Goal: Find specific page/section: Find specific page/section

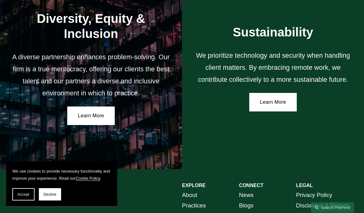
scroll to position [978, 0]
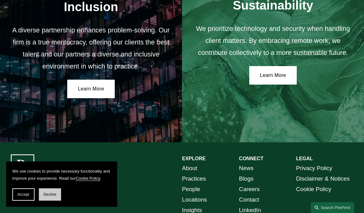
click at [54, 200] on button "Decline" at bounding box center [50, 194] width 22 height 12
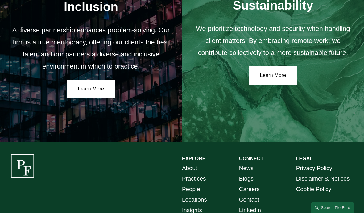
click at [195, 184] on link "People" at bounding box center [191, 189] width 18 height 10
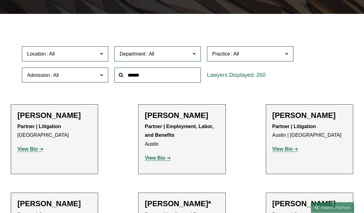
scroll to position [136, 0]
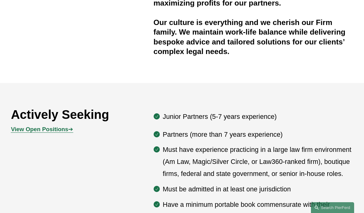
scroll to position [202, 0]
